Goal: Contribute content

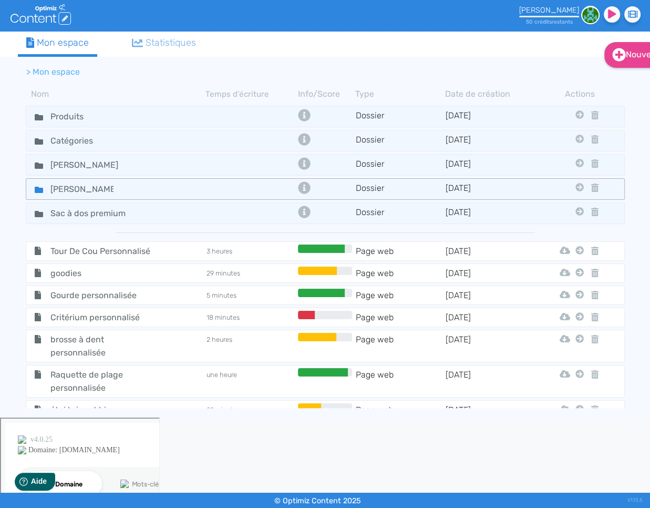
click at [38, 186] on icon at bounding box center [39, 190] width 8 height 8
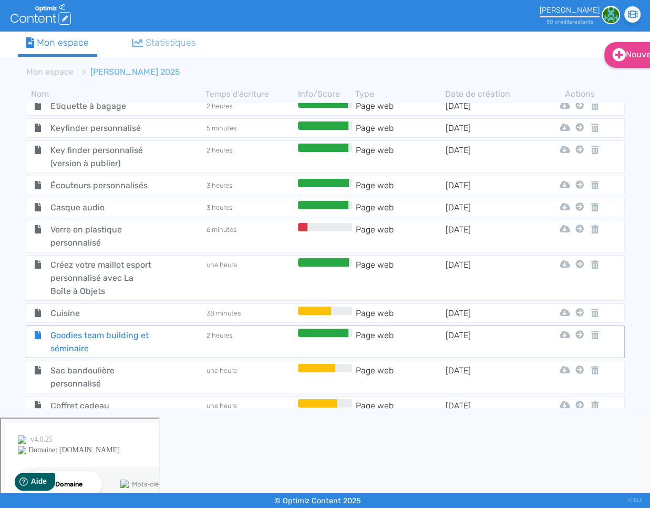
scroll to position [95, 0]
click at [48, 263] on span "Créez votre maillot esport personnalisé avec La Boîte à Objets" at bounding box center [102, 277] width 118 height 39
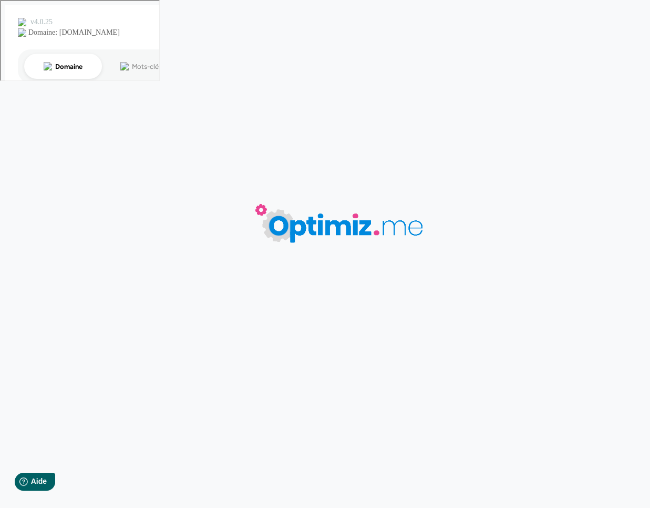
type input "Créez votre maillot esport personnalisé avec La Boîte à Objets"
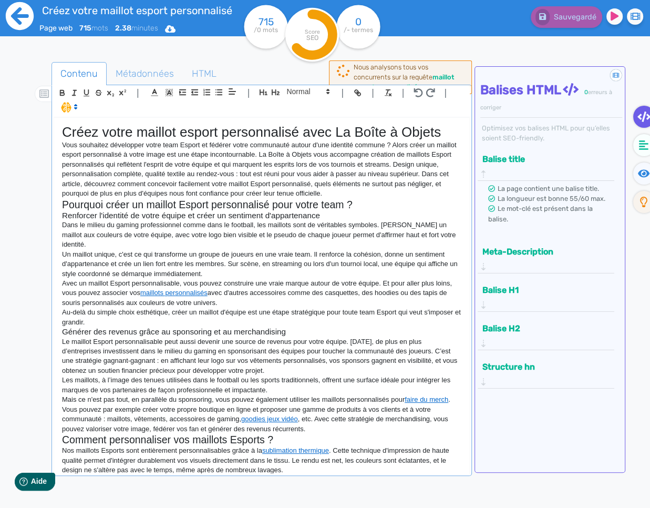
click at [15, 17] on icon at bounding box center [19, 16] width 29 height 29
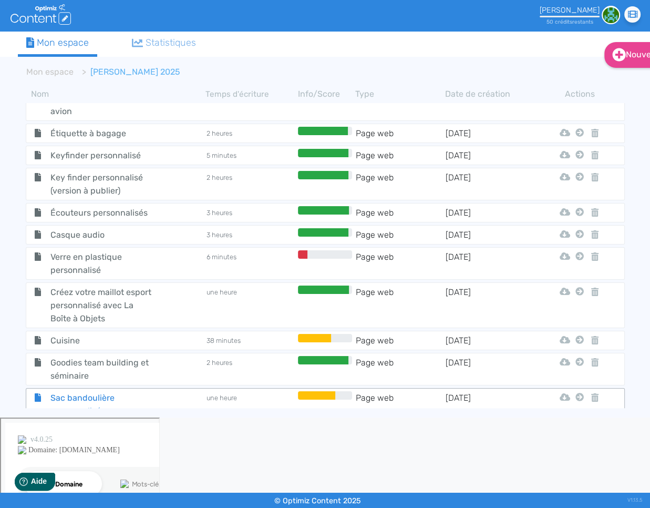
scroll to position [99, 0]
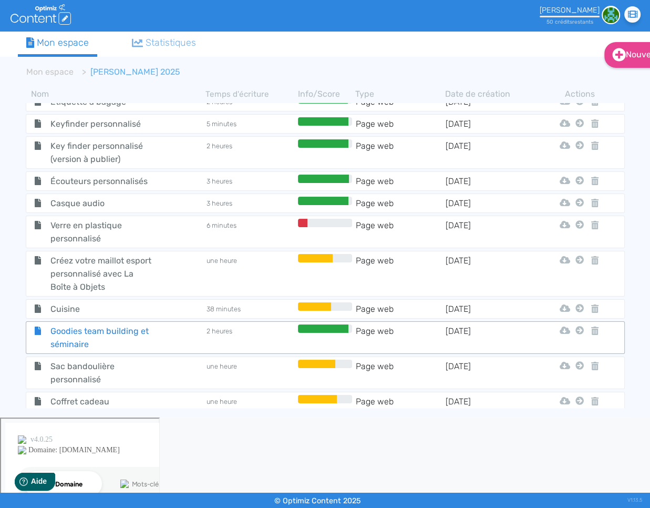
click at [96, 333] on span "Goodies team building et séminaire" at bounding box center [102, 337] width 118 height 26
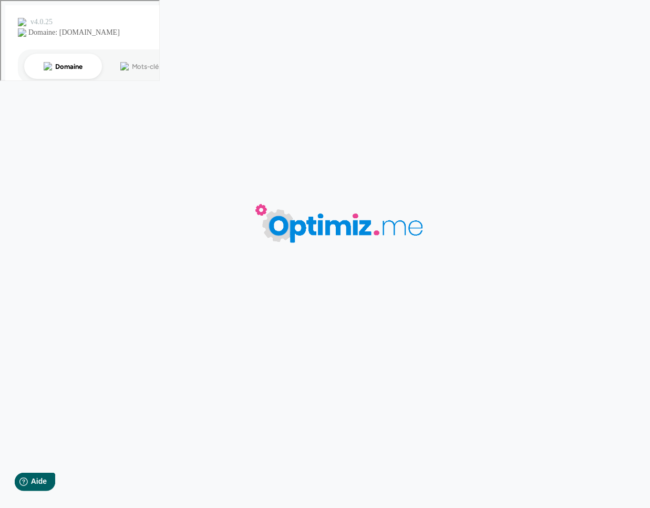
type input "Goodies team building et séminaire"
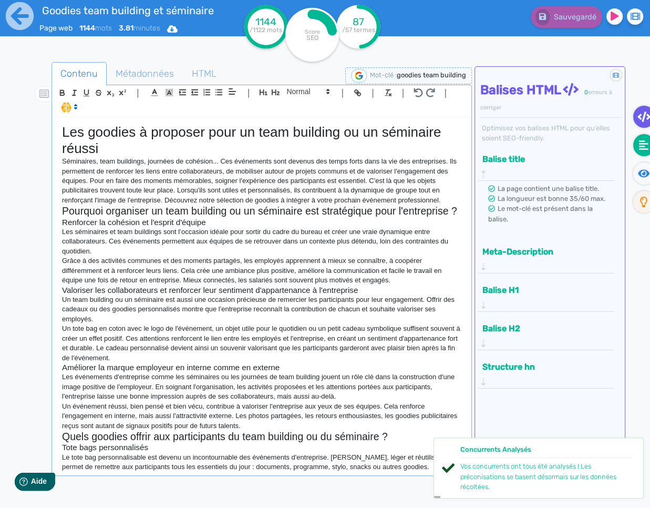
click at [641, 148] on icon at bounding box center [643, 144] width 9 height 9
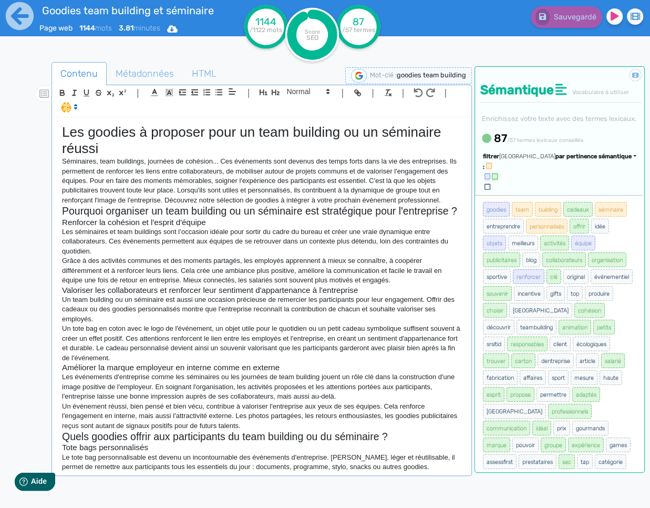
click at [600, 160] on span "par pertinence sémantique" at bounding box center [593, 156] width 76 height 7
click at [585, 195] on link "par fréquence" at bounding box center [543, 188] width 88 height 14
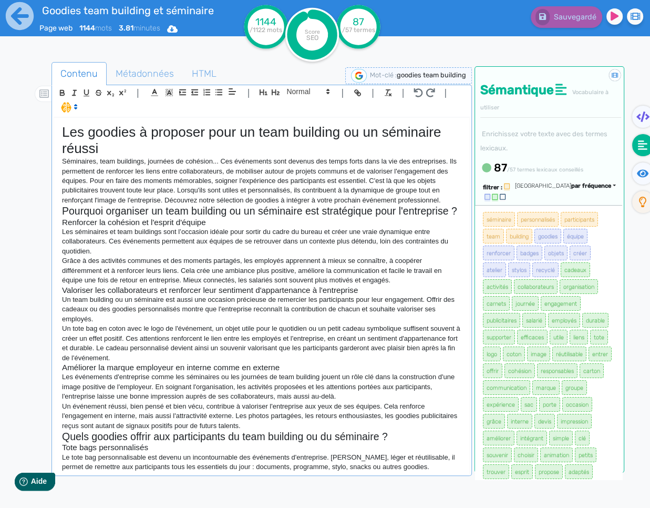
scroll to position [634, 0]
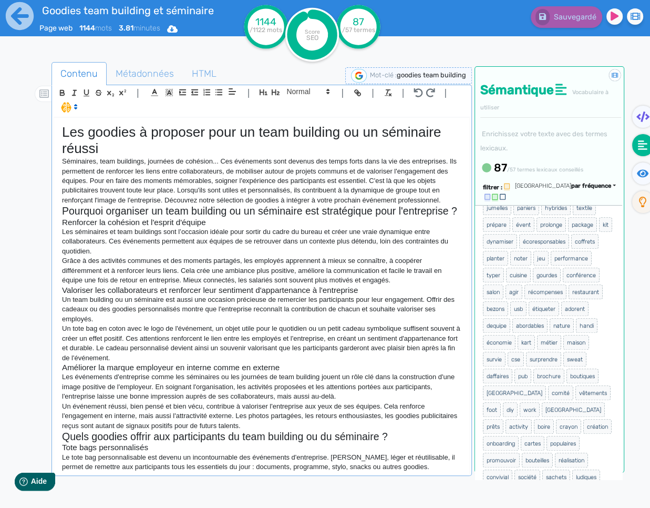
click at [229, 245] on p "Les séminaires et team buildings sont l’occasion idéale pour sortir du cadre du…" at bounding box center [261, 241] width 399 height 29
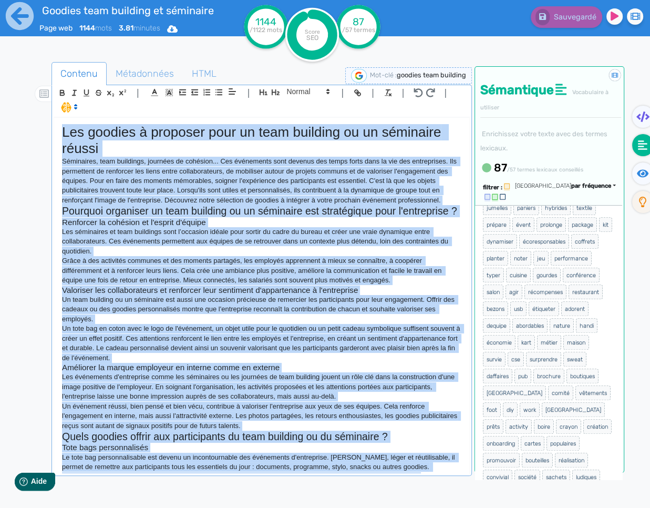
copy div "Les goodies à proposer pour un team building ou un séminaire réussi Séminaires,…"
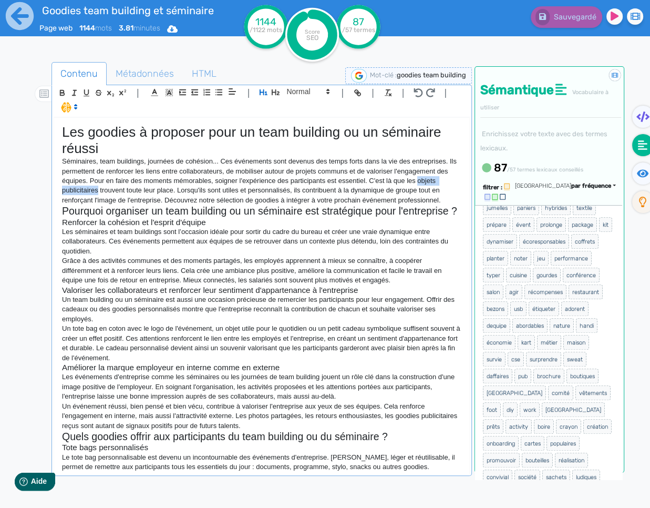
drag, startPoint x: 98, startPoint y: 190, endPoint x: 422, endPoint y: 182, distance: 323.8
click at [422, 182] on p "Séminaires, team buildings, journées de cohésion... Ces événements sont devenus…" at bounding box center [261, 181] width 399 height 48
click at [358, 92] on icon "button" at bounding box center [359, 94] width 4 height 4
paste input "https://www.laboiteaobjets.com/"
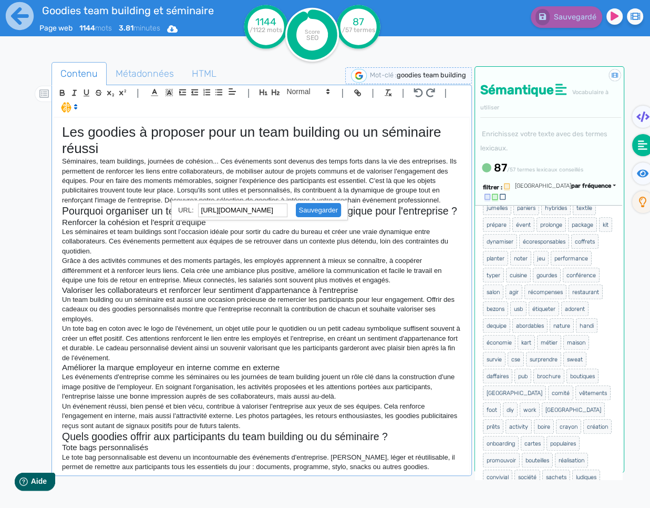
type input "https://www.laboiteaobjets.com/"
click at [320, 212] on link at bounding box center [314, 210] width 54 height 8
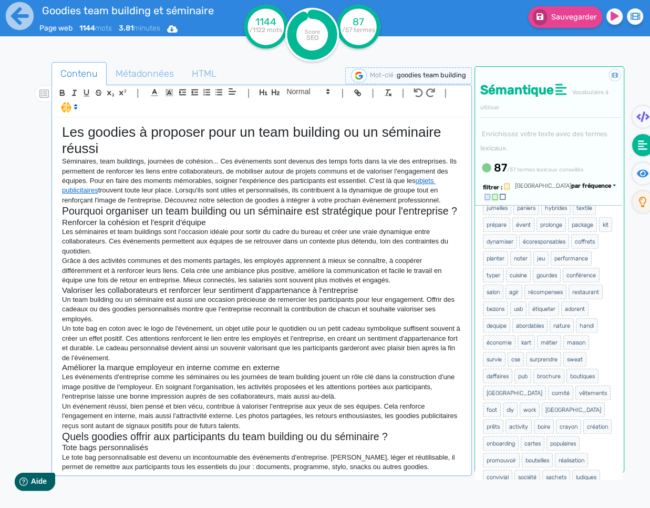
click at [300, 256] on p "Grâce à des activités communes et des moments partagés, les employés apprennent…" at bounding box center [261, 270] width 399 height 29
click at [581, 15] on span "Sauvegarder" at bounding box center [573, 17] width 45 height 9
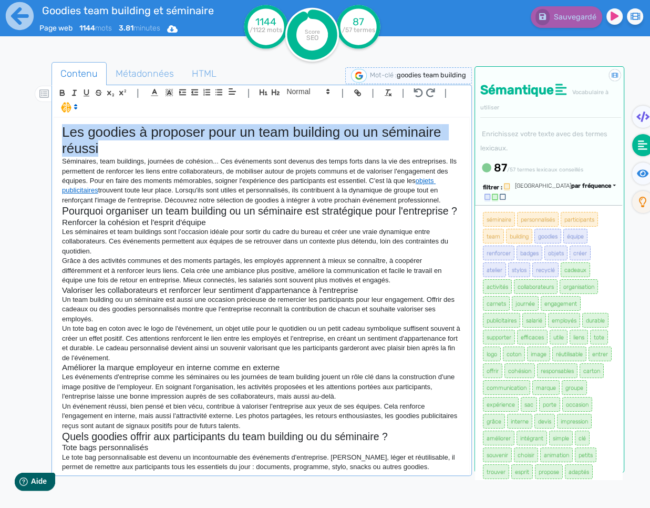
drag, startPoint x: 98, startPoint y: 145, endPoint x: 50, endPoint y: 137, distance: 48.6
click at [50, 137] on div "Contenu Métadonnées HTML | | H3 H4 H5 H6 Normal | | | | Les goodies à proposer …" at bounding box center [340, 316] width 620 height 514
copy h1 "Les goodies à proposer pour un team building ou un séminaire réussi"
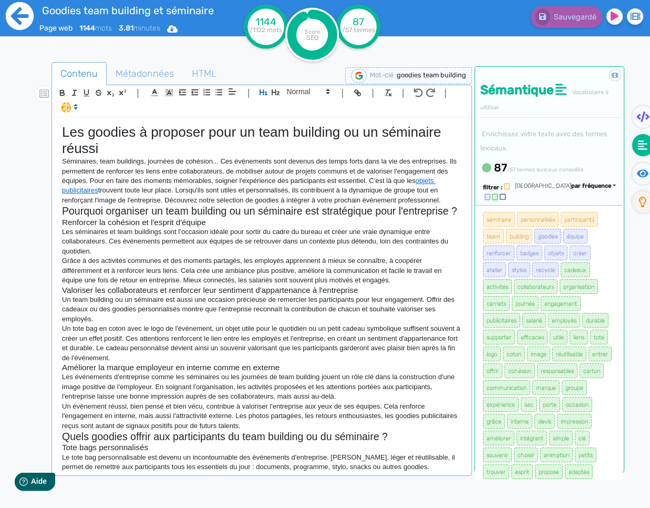
click at [16, 23] on icon at bounding box center [20, 16] width 28 height 28
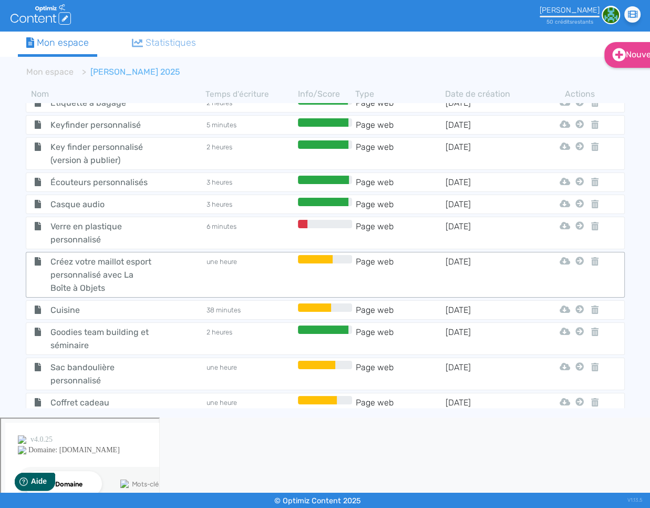
scroll to position [99, 0]
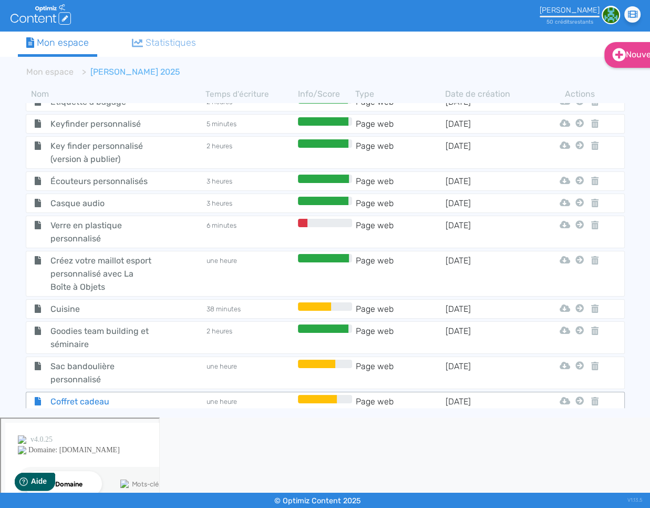
click at [107, 395] on span "Coffret cadeau" at bounding box center [102, 401] width 118 height 13
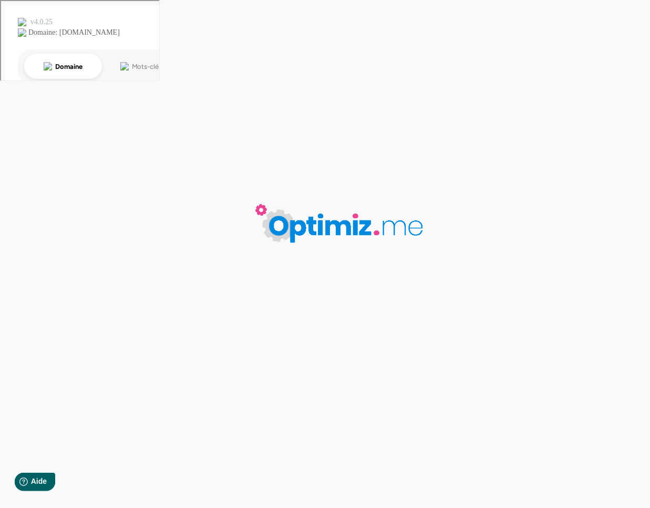
type input "Coffret cadeau"
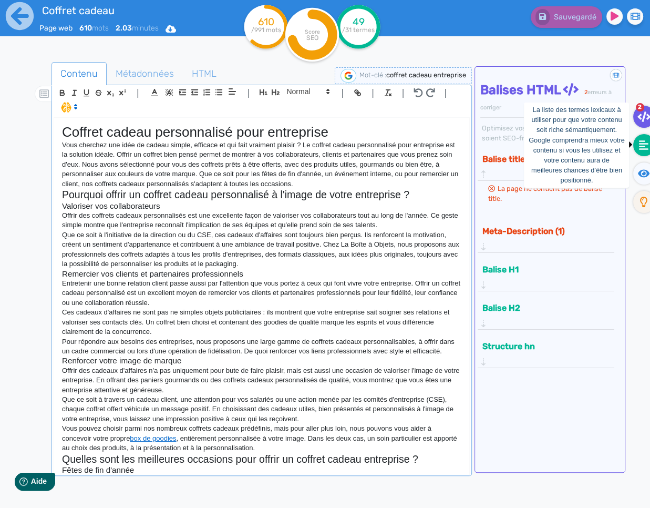
click at [637, 152] on fa-icon at bounding box center [644, 145] width 22 height 22
